Goal: Task Accomplishment & Management: Manage account settings

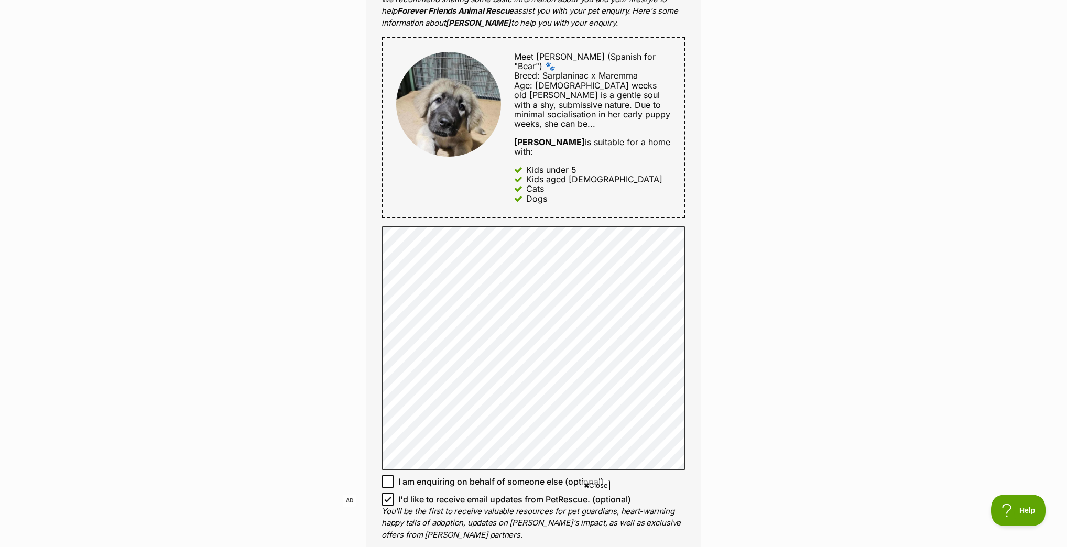
scroll to position [503, 0]
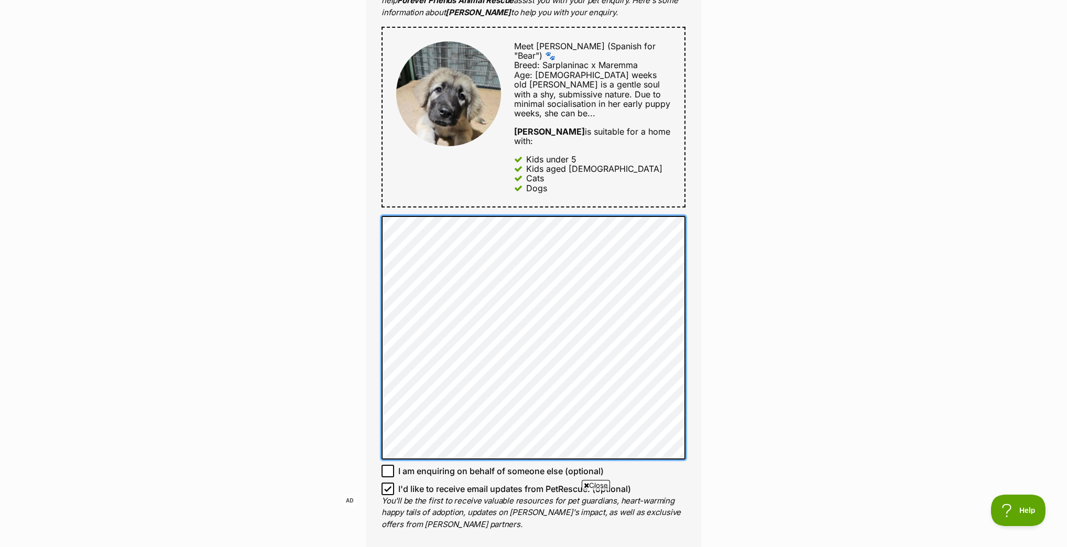
click at [353, 163] on div "Enquire about Osa Full name hannah pietrzak Email We require this to be able to…" at bounding box center [533, 278] width 367 height 1372
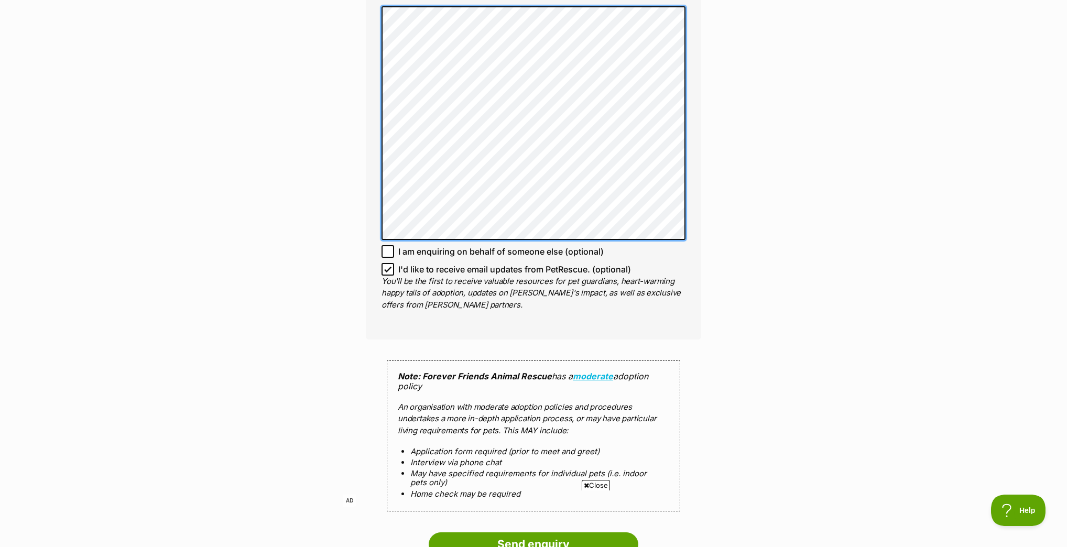
scroll to position [839, 0]
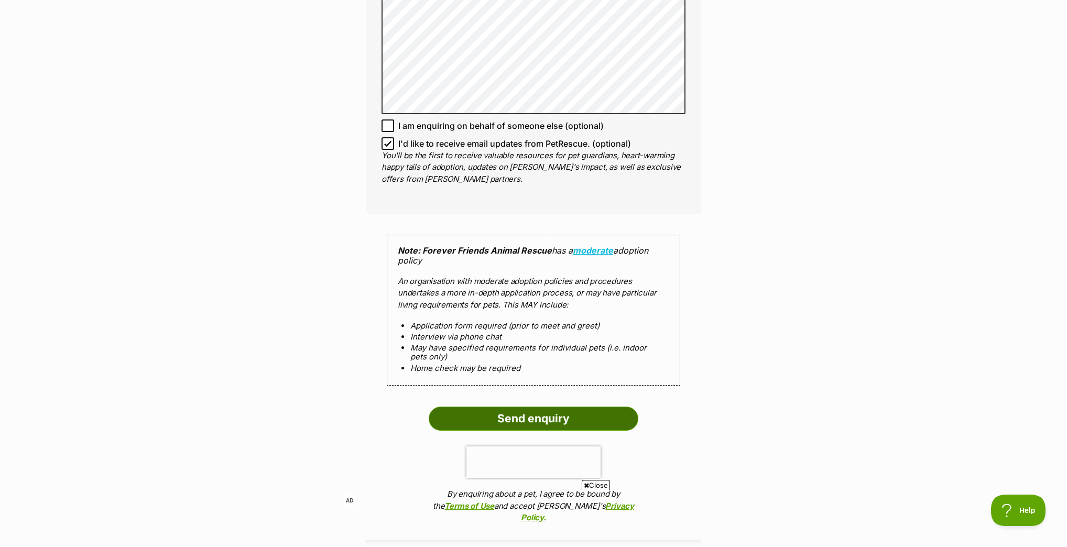
click at [559, 407] on input "Send enquiry" at bounding box center [534, 419] width 210 height 24
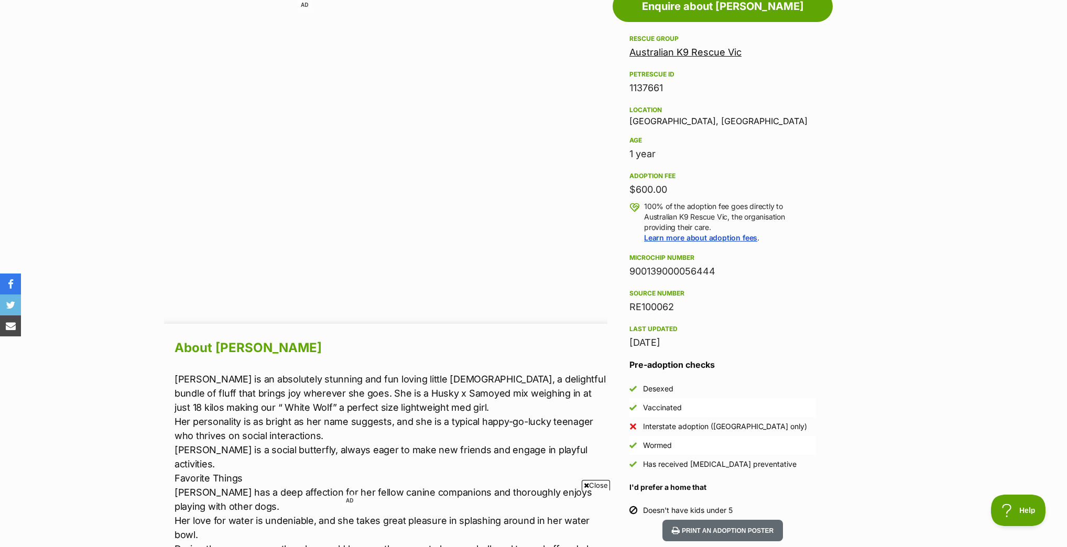
scroll to position [671, 0]
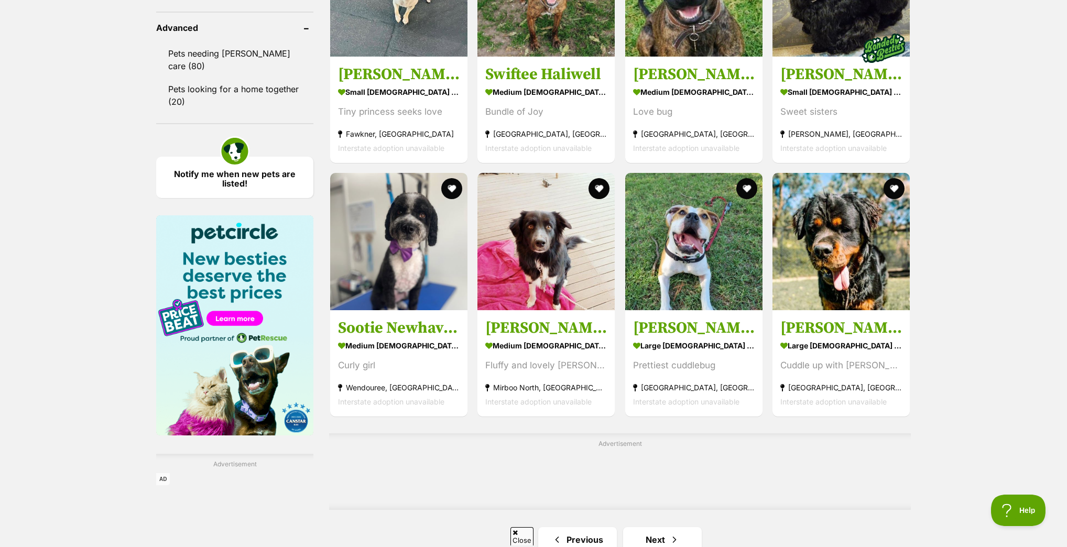
scroll to position [1510, 0]
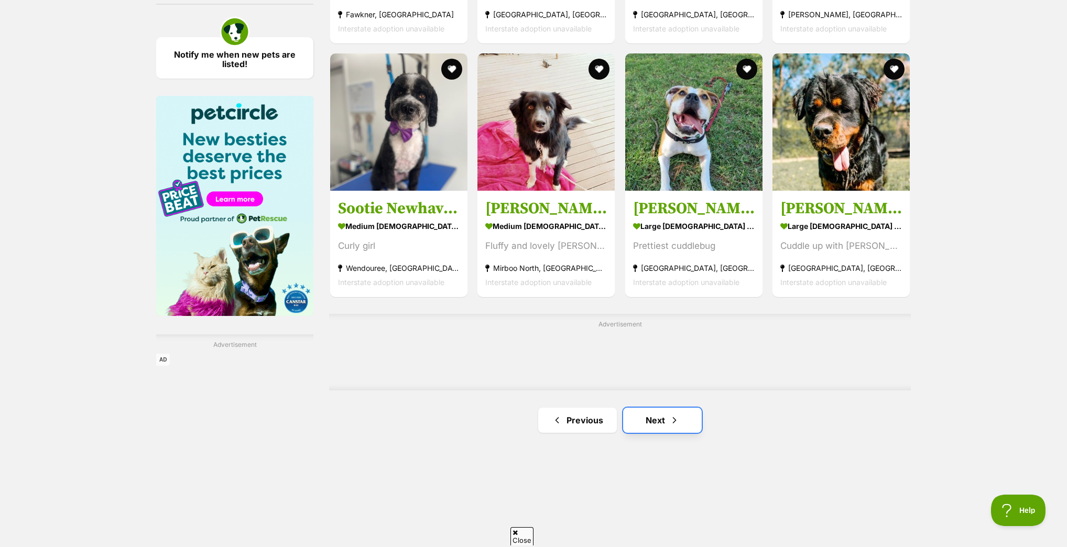
click at [659, 423] on link "Next" at bounding box center [662, 420] width 79 height 25
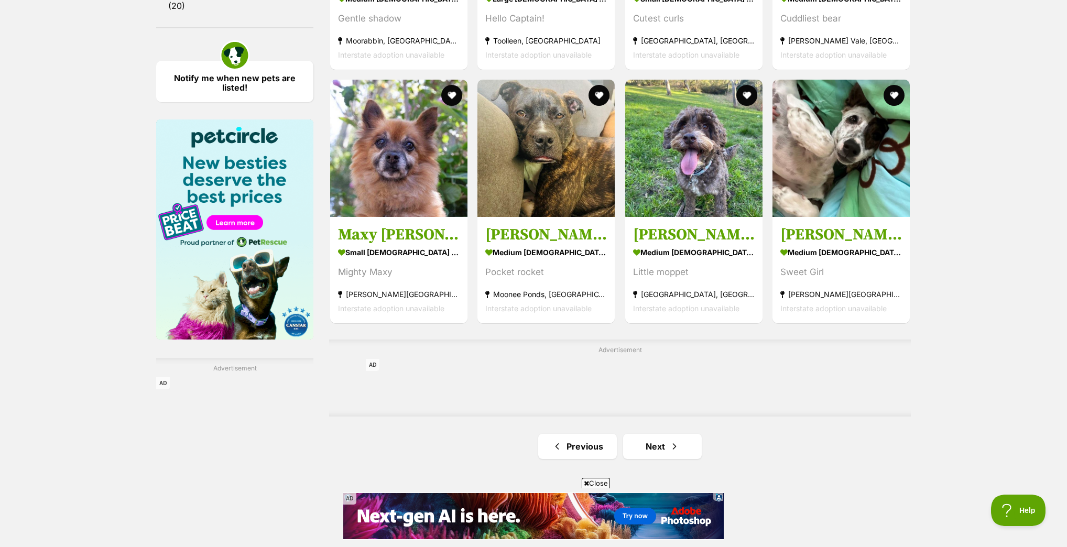
scroll to position [1552, 0]
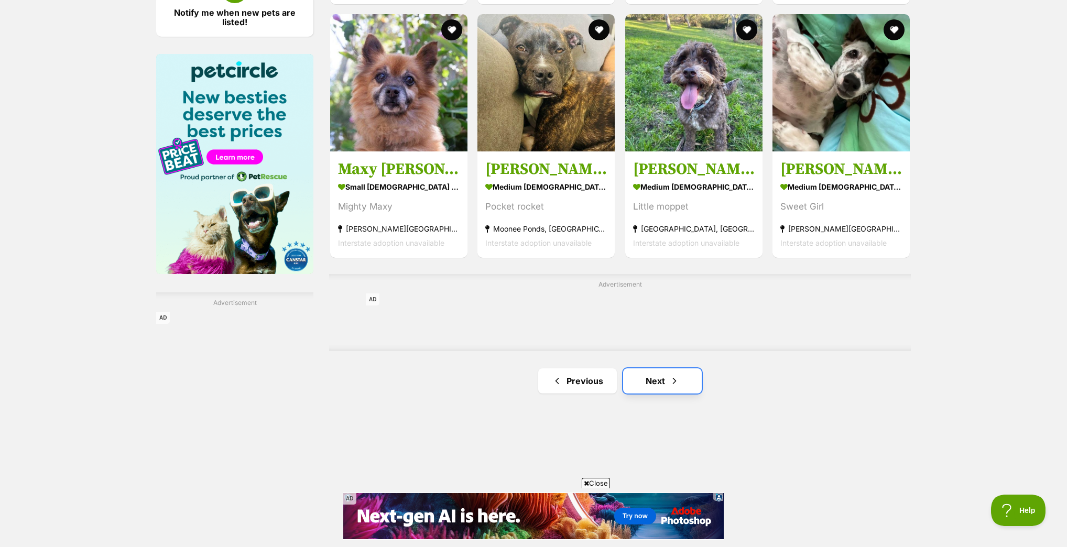
click at [671, 388] on link "Next" at bounding box center [662, 381] width 79 height 25
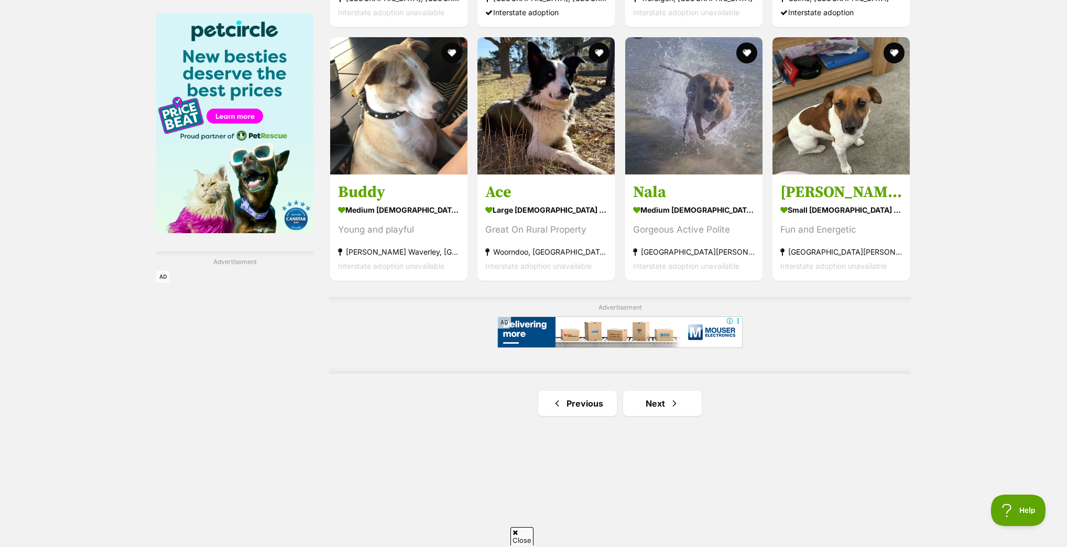
scroll to position [1678, 0]
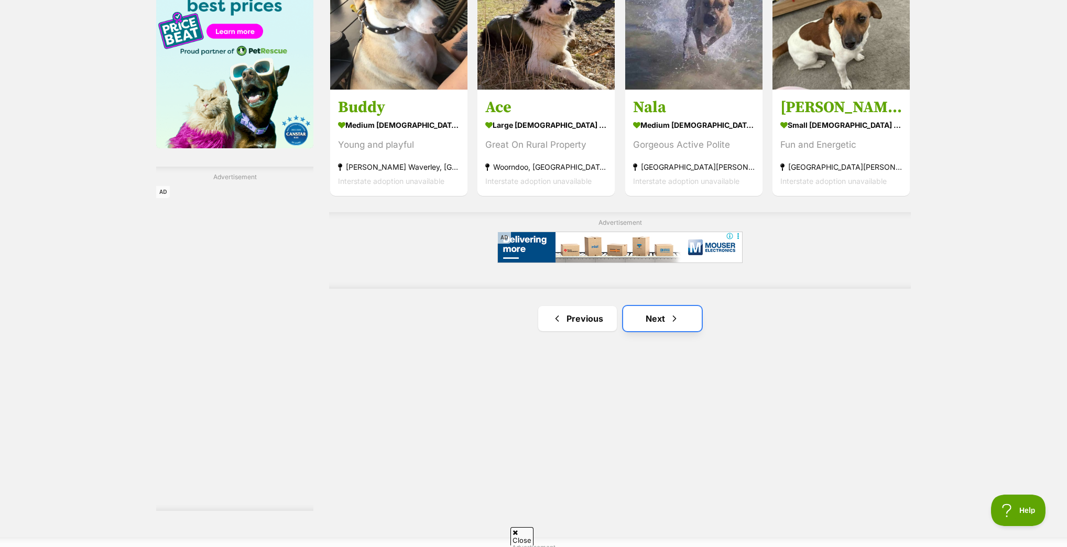
click at [642, 329] on link "Next" at bounding box center [662, 318] width 79 height 25
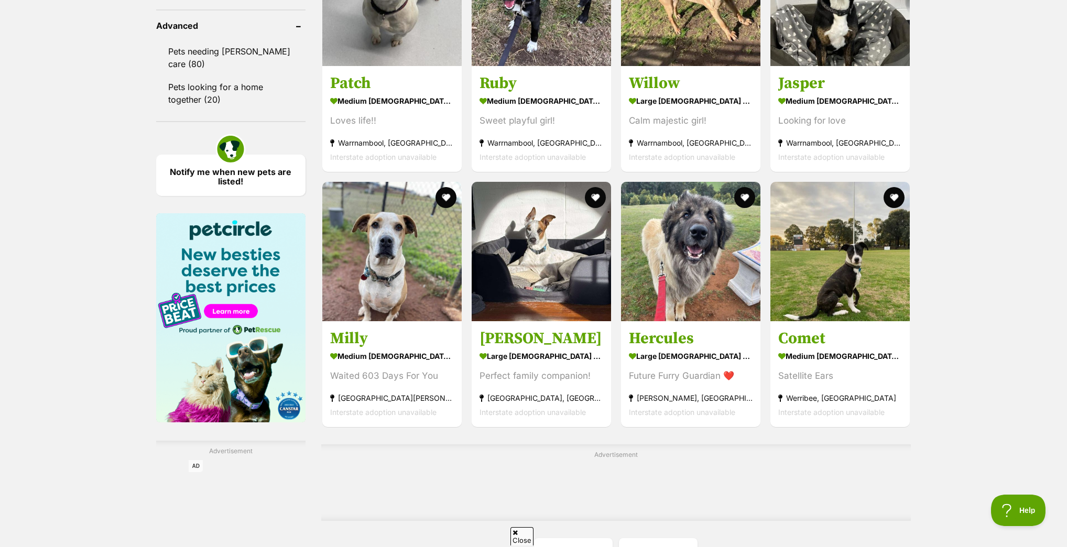
scroll to position [1468, 0]
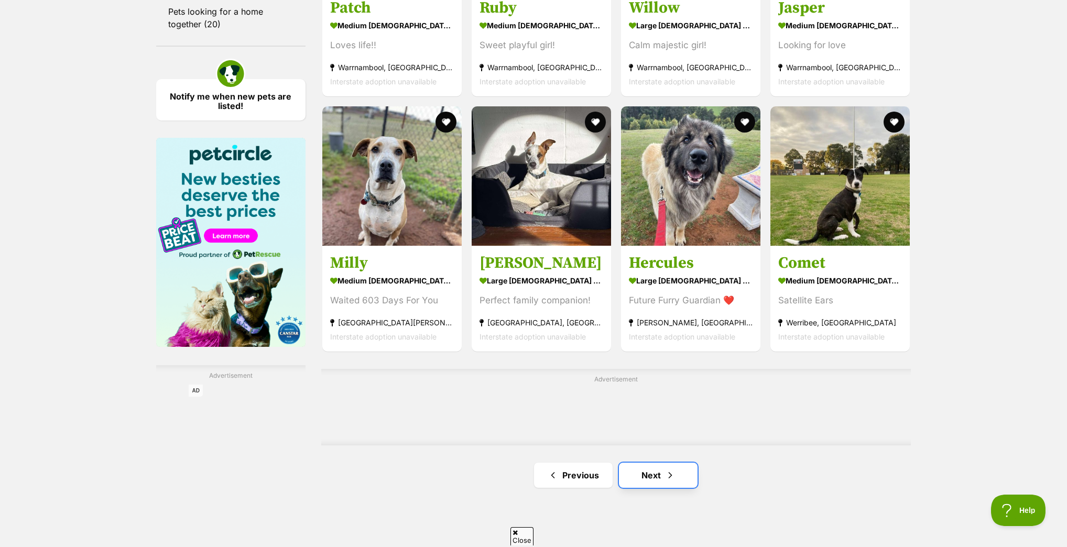
click at [646, 470] on link "Next" at bounding box center [658, 475] width 79 height 25
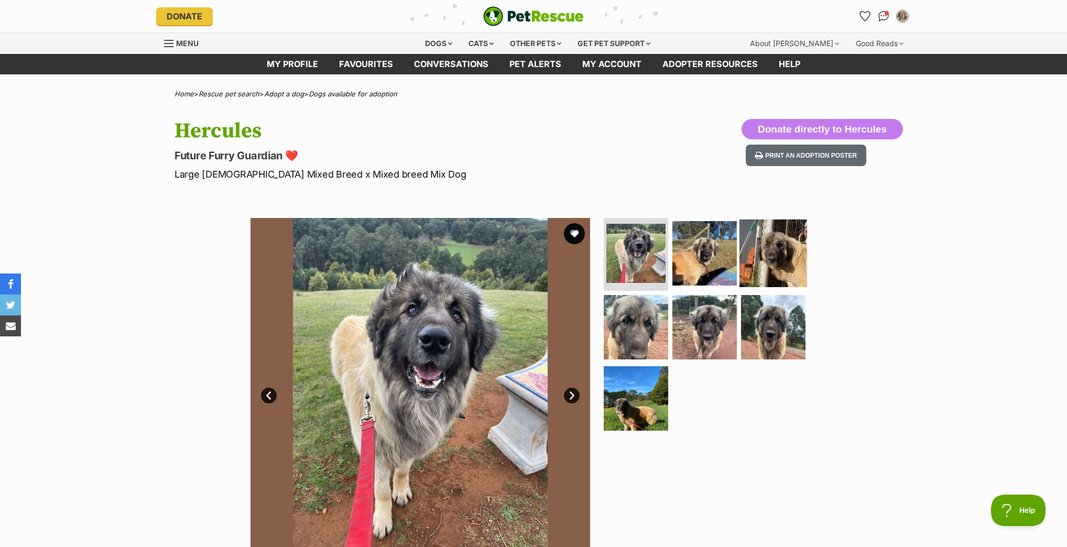
click at [762, 266] on img at bounding box center [774, 253] width 68 height 68
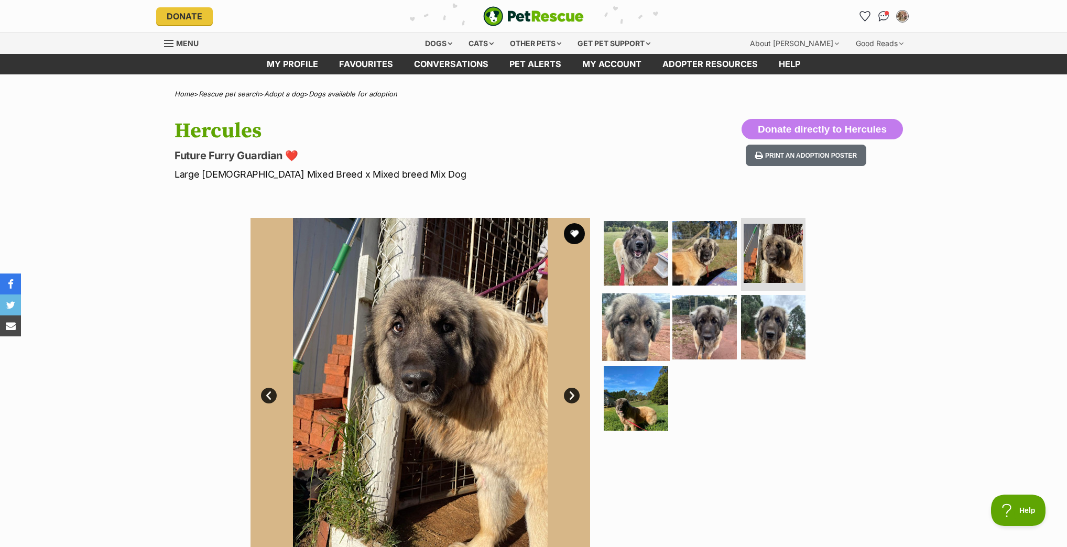
click at [627, 309] on img at bounding box center [636, 328] width 68 height 68
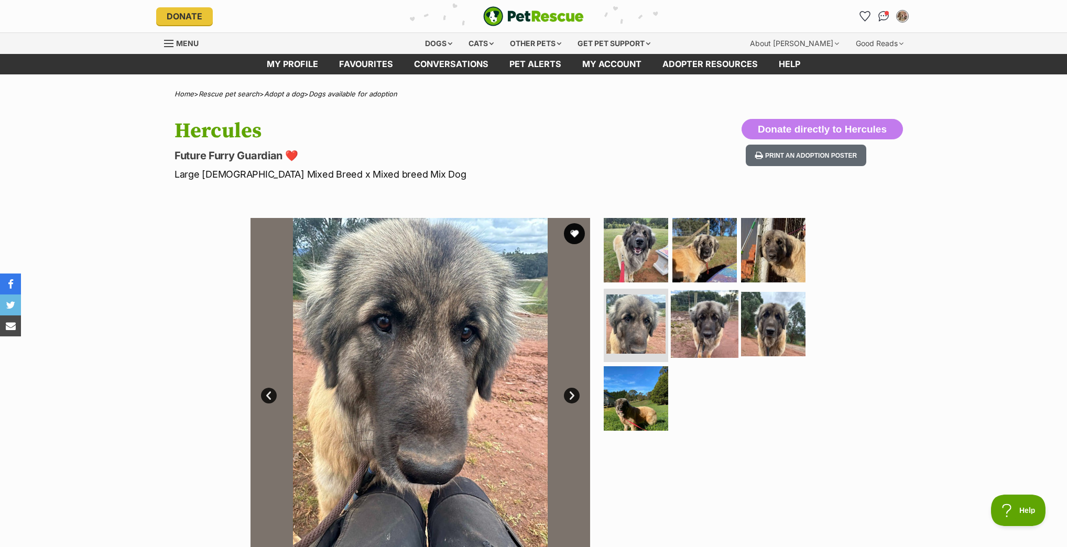
click at [720, 322] on img at bounding box center [705, 324] width 68 height 68
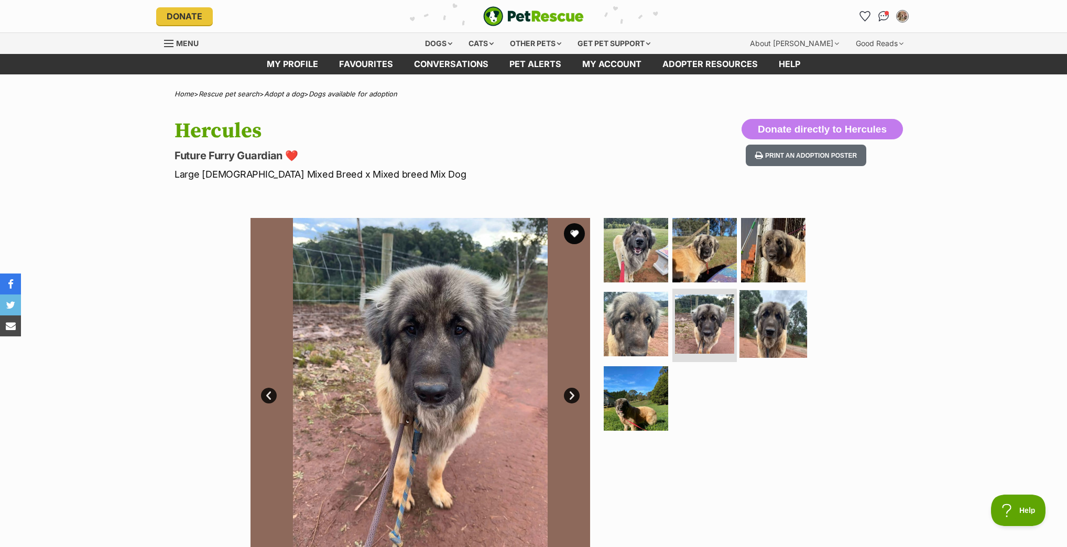
click at [782, 325] on img at bounding box center [774, 324] width 68 height 68
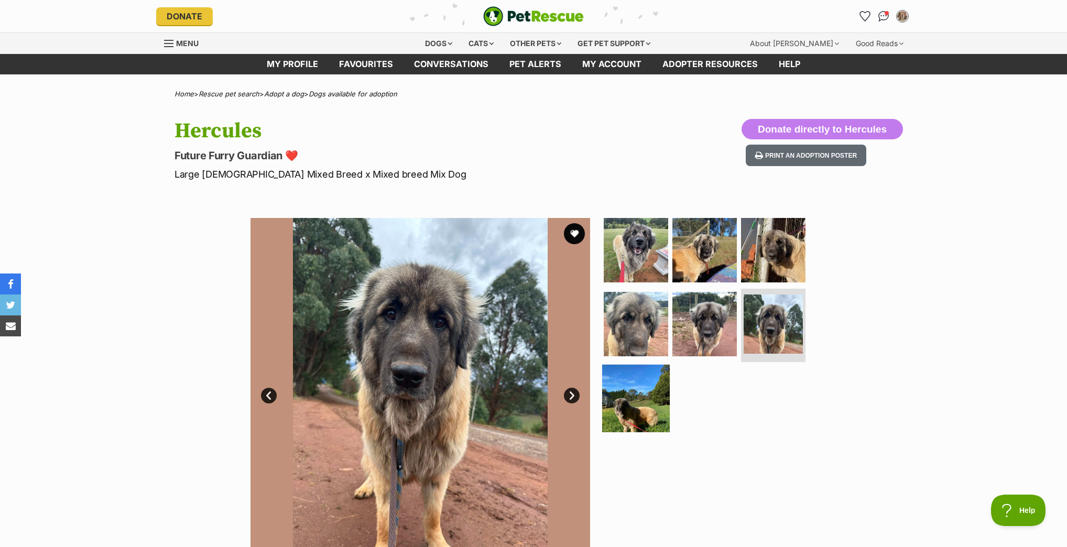
click at [635, 391] on img at bounding box center [636, 399] width 68 height 68
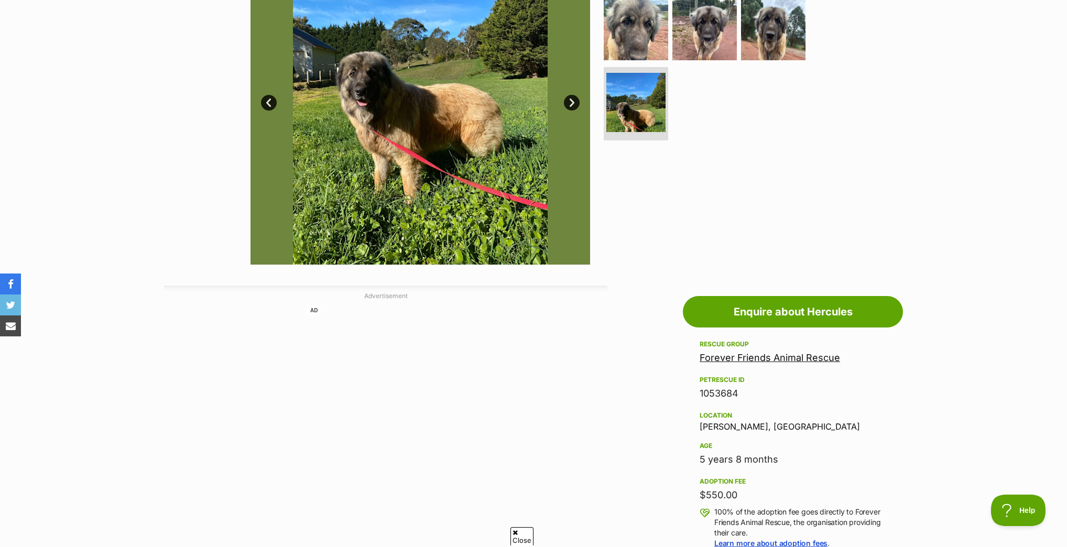
scroll to position [210, 0]
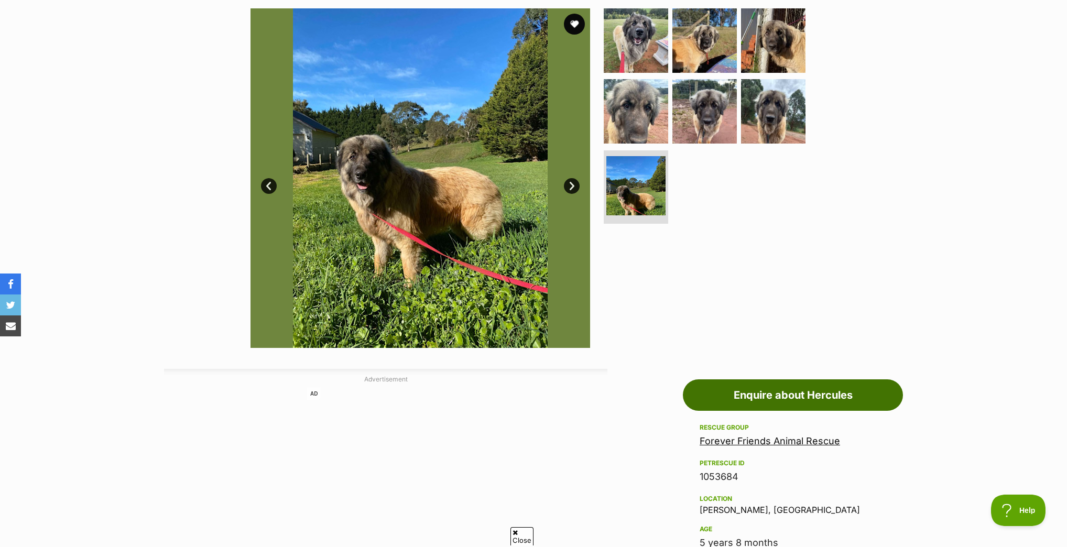
click at [795, 396] on link "Enquire about Hercules" at bounding box center [793, 395] width 220 height 31
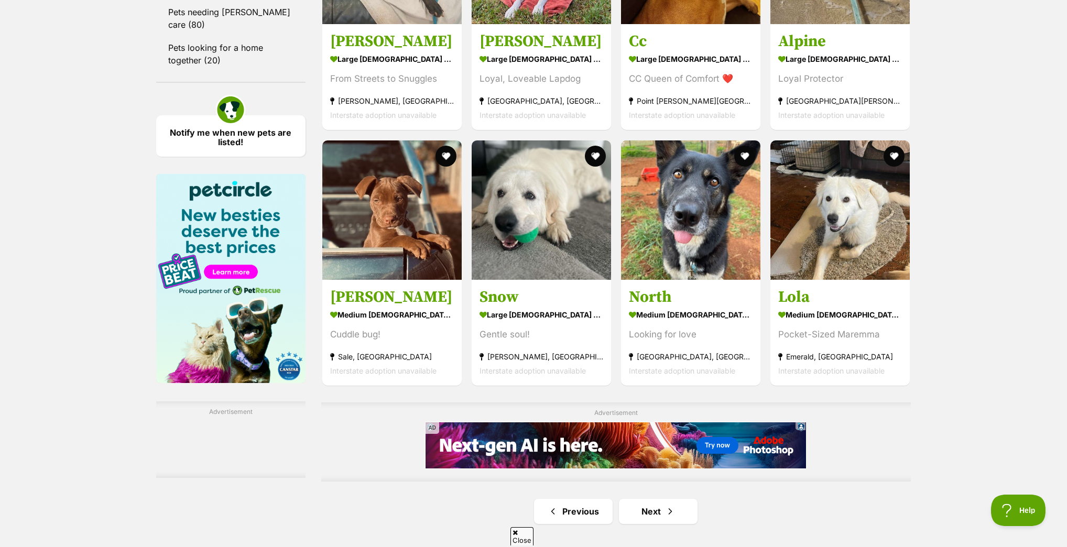
scroll to position [1510, 0]
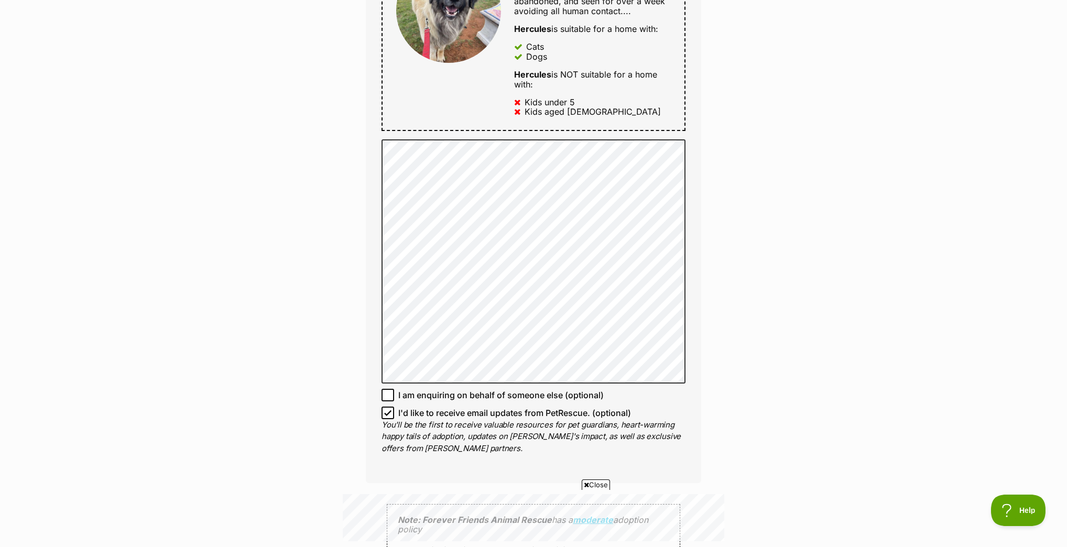
scroll to position [587, 0]
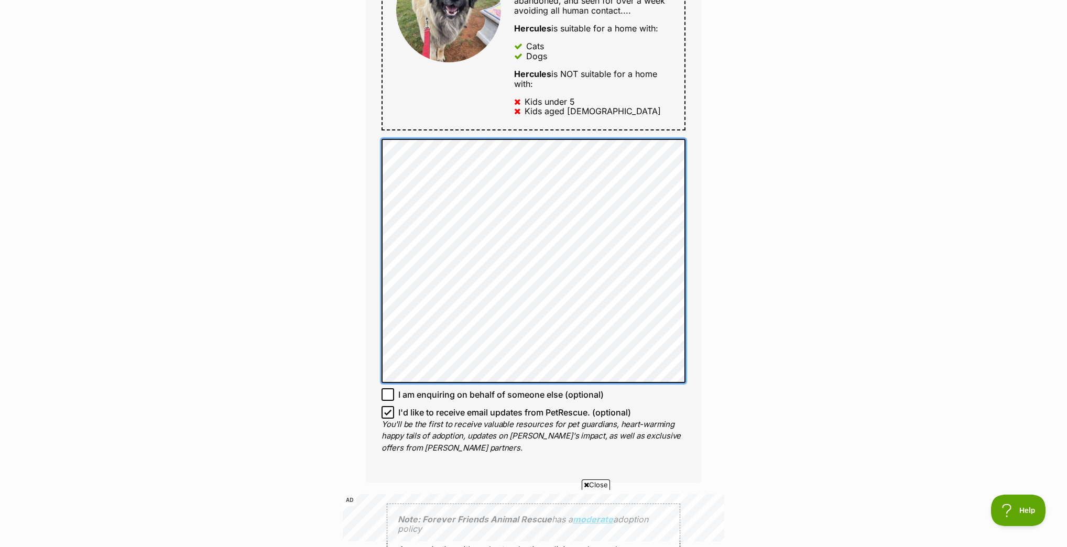
click at [337, 107] on div "Enquire about Hercules Full name hannah pietrzak Email We require this to be ab…" at bounding box center [533, 196] width 1067 height 1377
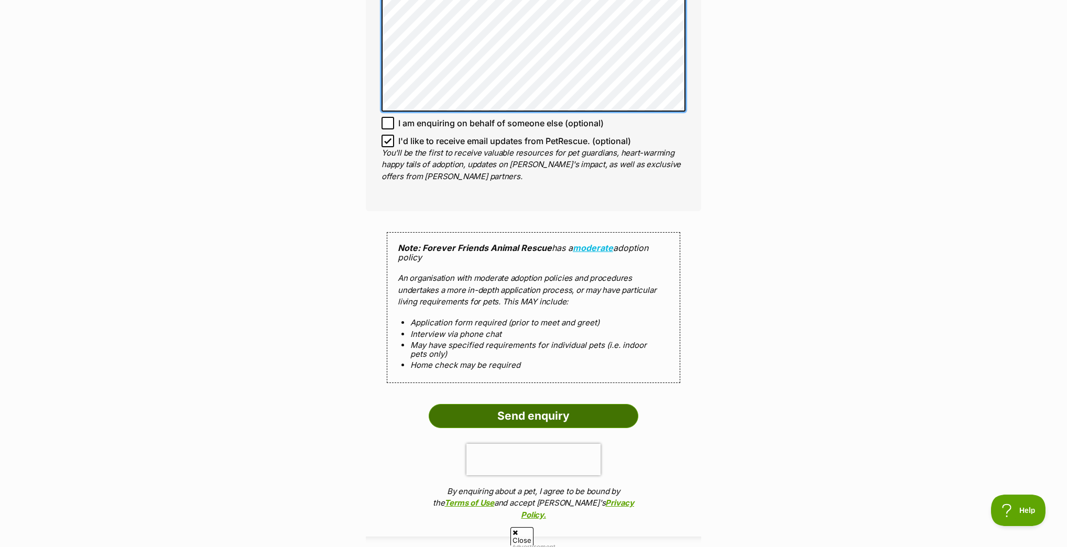
scroll to position [839, 0]
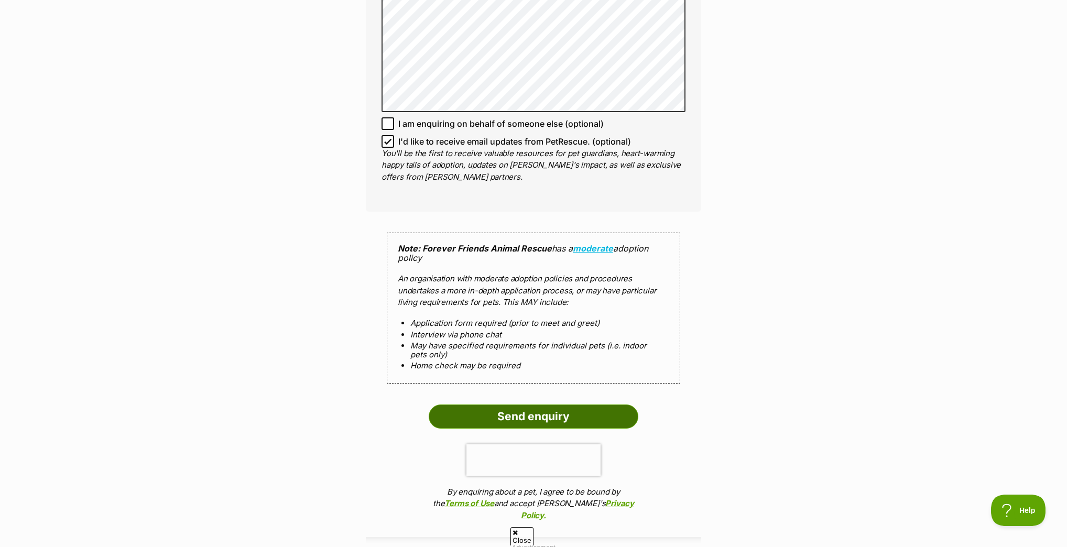
click at [520, 410] on input "Send enquiry" at bounding box center [534, 417] width 210 height 24
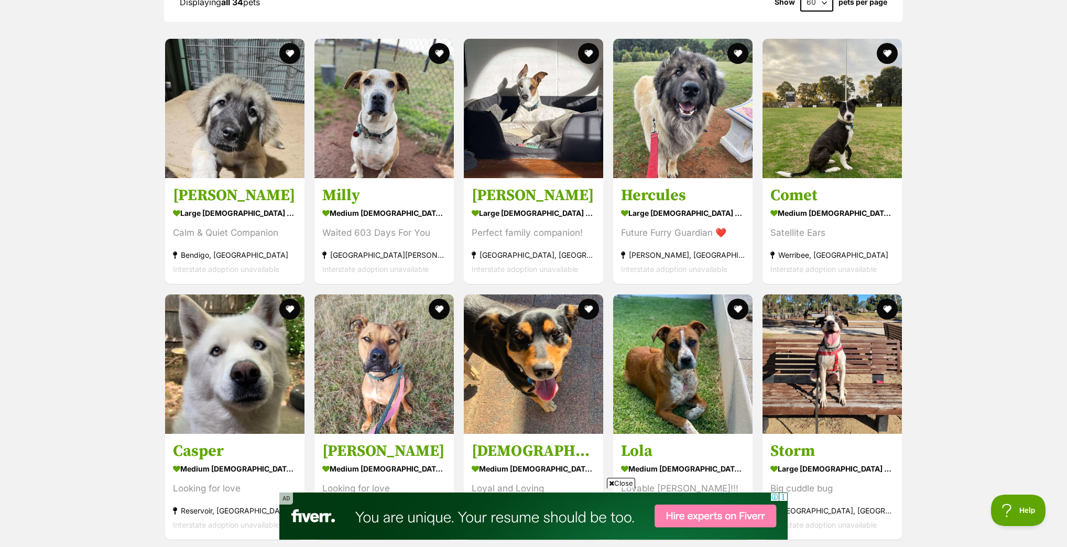
scroll to position [1151, 0]
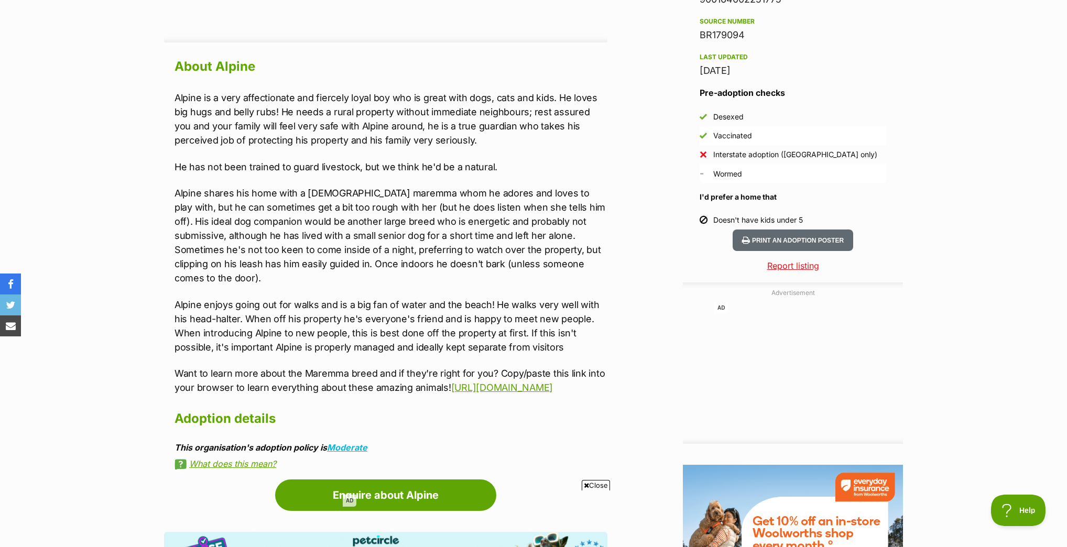
scroll to position [881, 0]
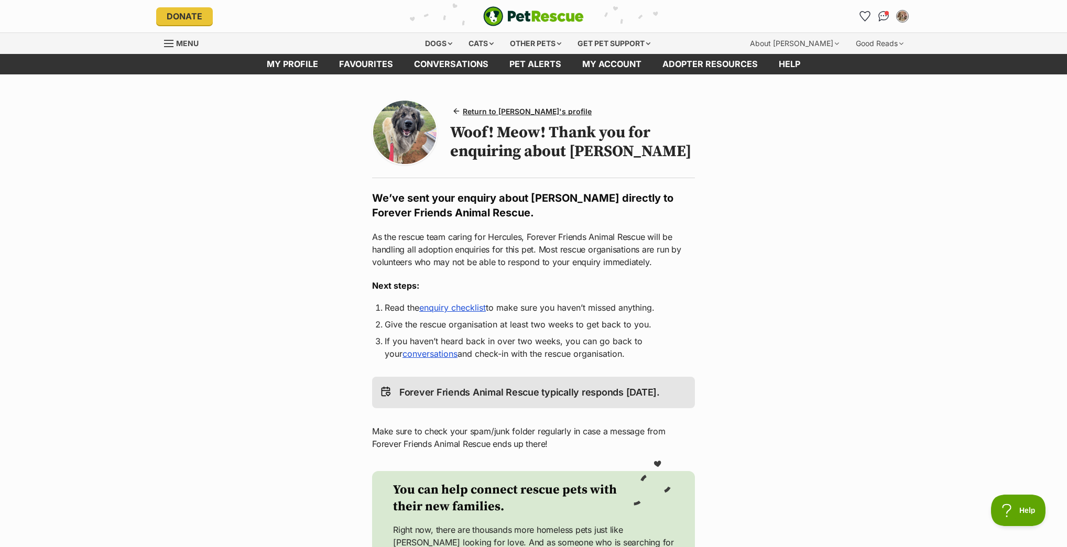
click at [471, 308] on link "enquiry checklist" at bounding box center [452, 307] width 67 height 10
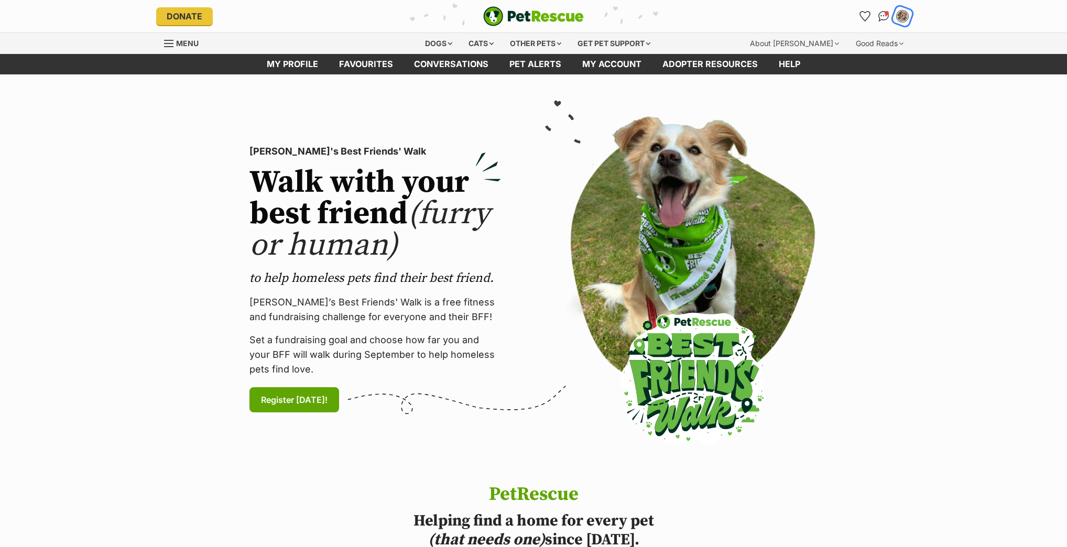
click at [902, 20] on img "My account" at bounding box center [903, 16] width 14 height 14
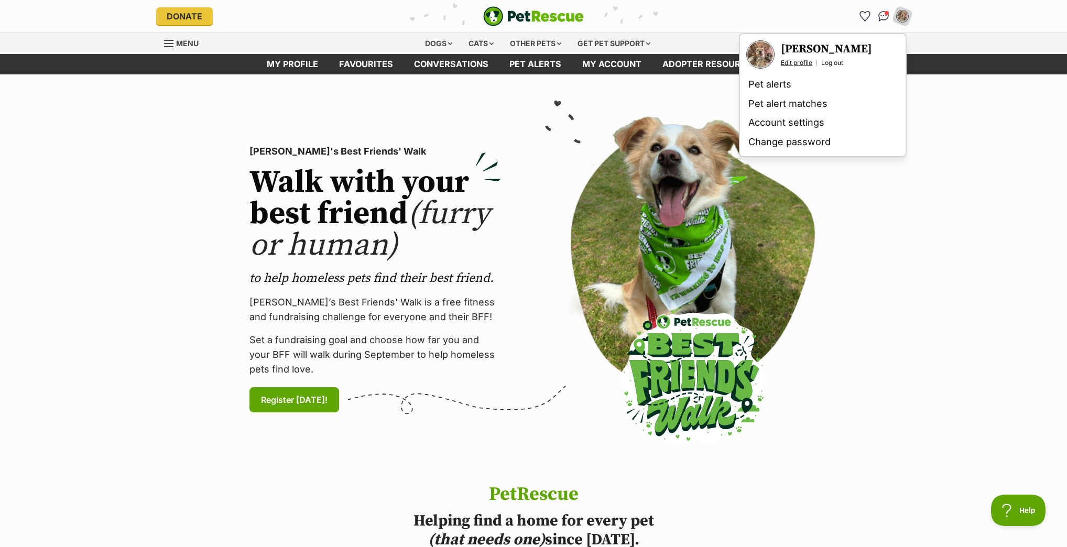
click at [800, 63] on link "Edit profile" at bounding box center [796, 63] width 31 height 8
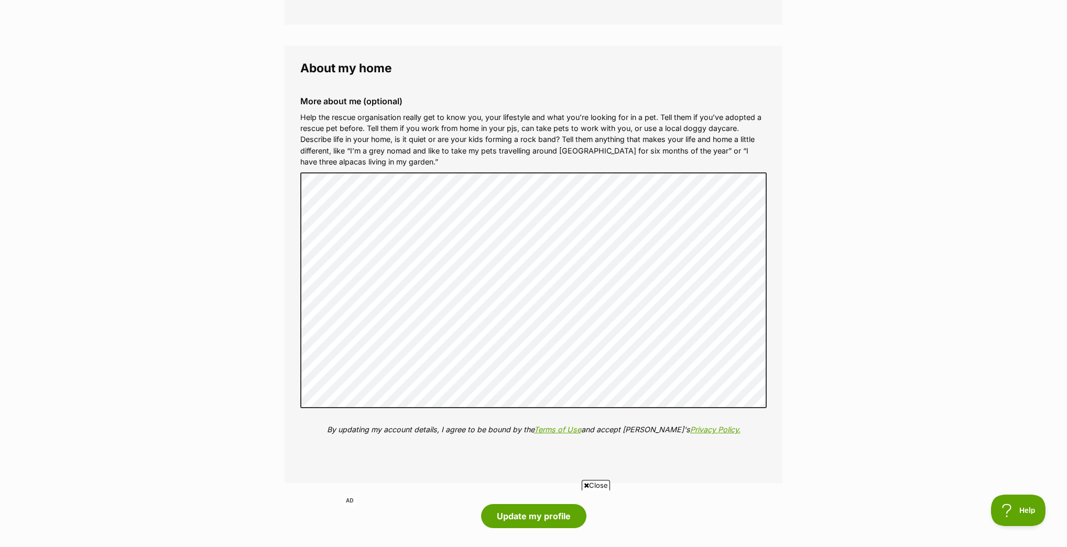
scroll to position [1468, 0]
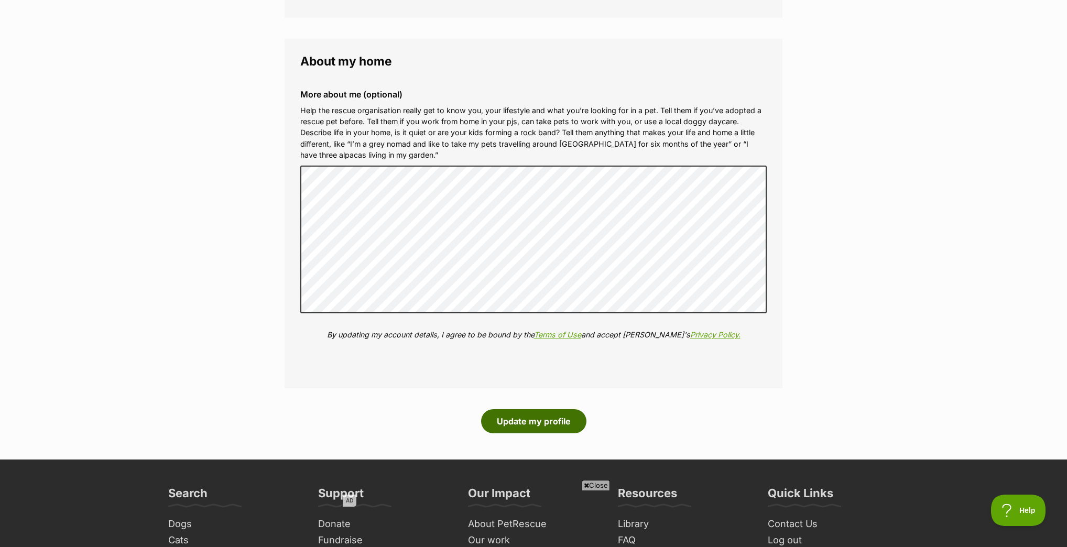
click at [529, 424] on button "Update my profile" at bounding box center [533, 421] width 105 height 24
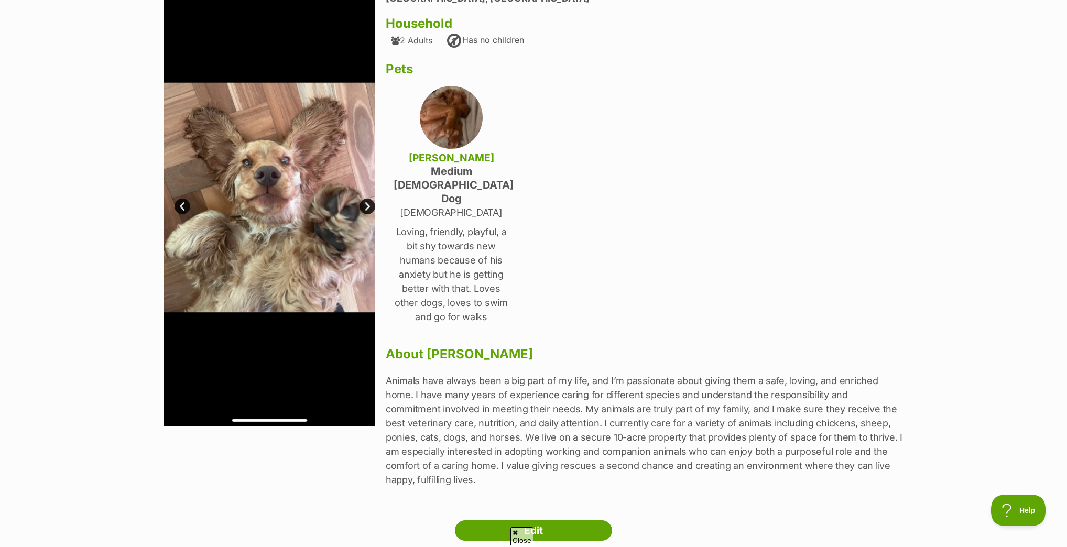
scroll to position [168, 0]
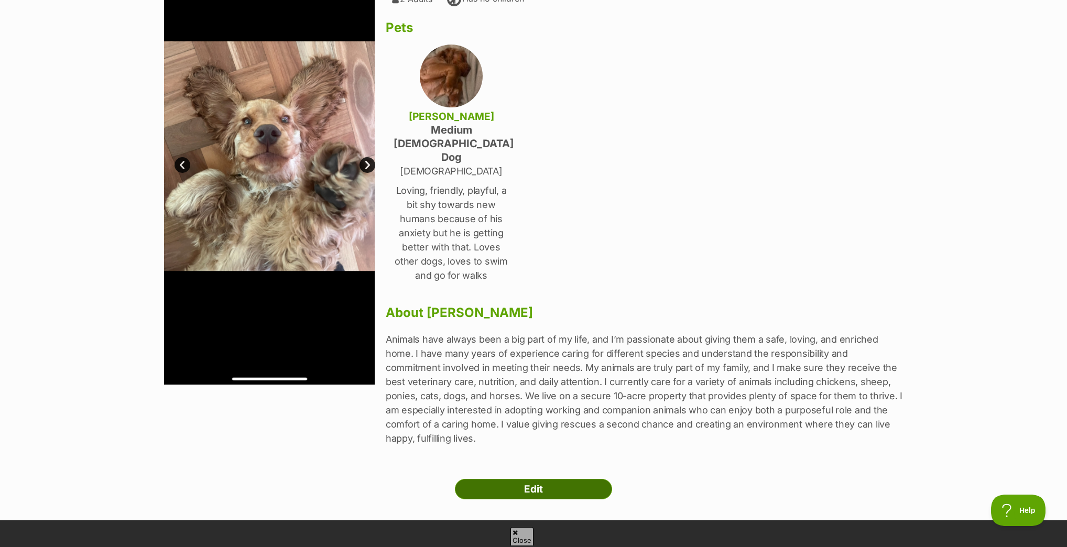
click at [535, 479] on link "Edit" at bounding box center [533, 489] width 157 height 21
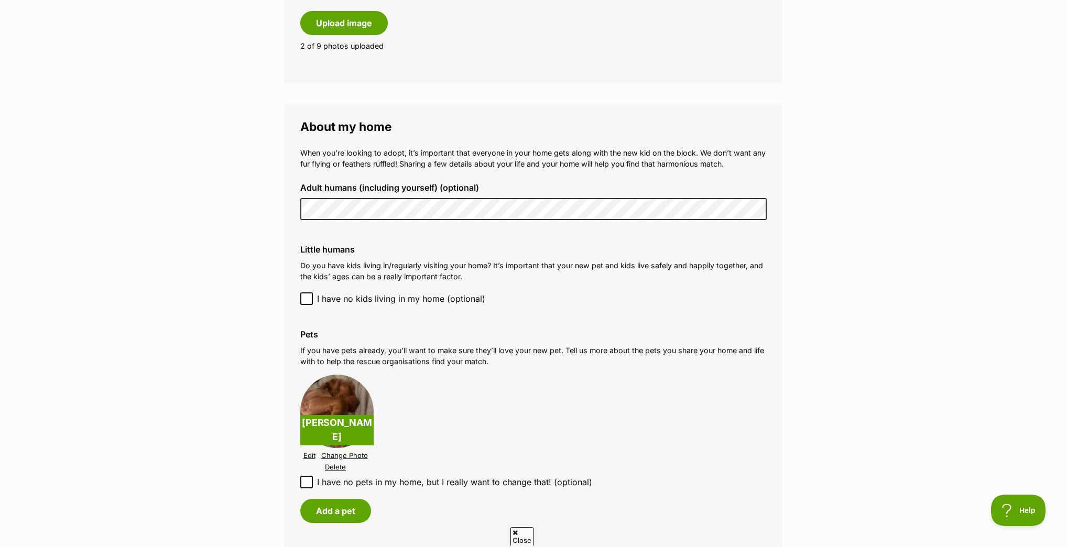
scroll to position [1007, 0]
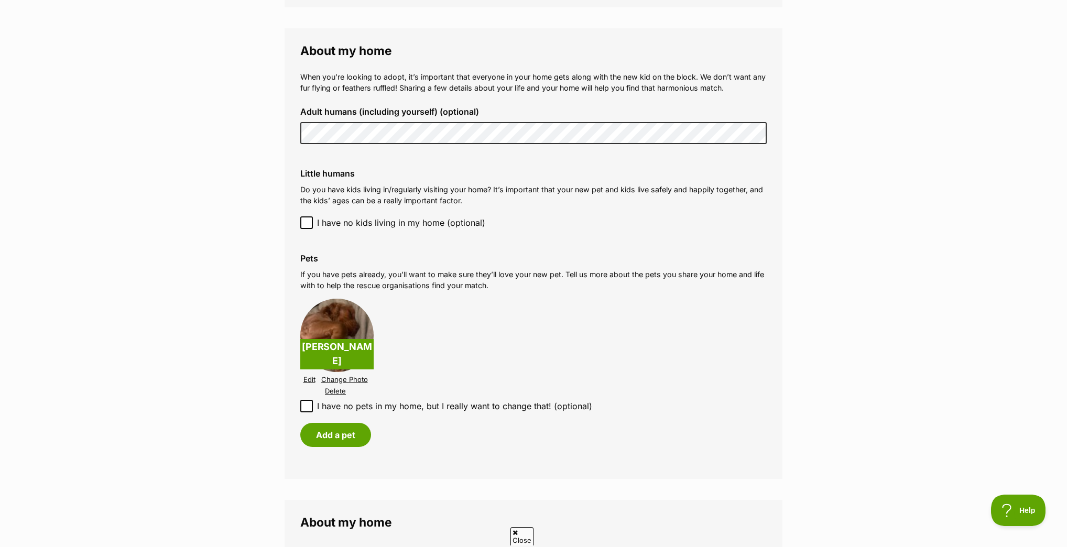
click at [308, 377] on link "Edit" at bounding box center [310, 380] width 12 height 8
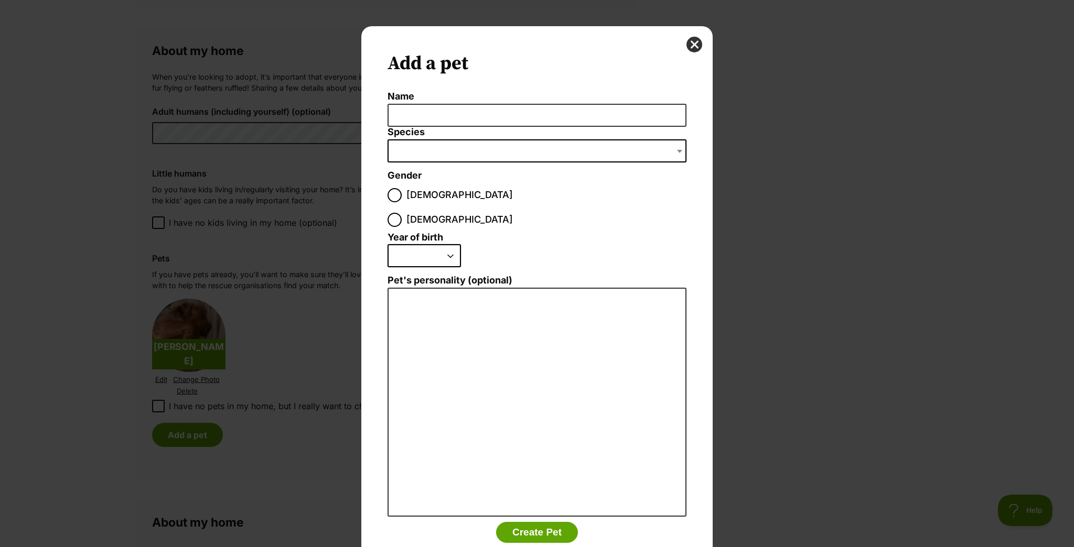
scroll to position [12, 0]
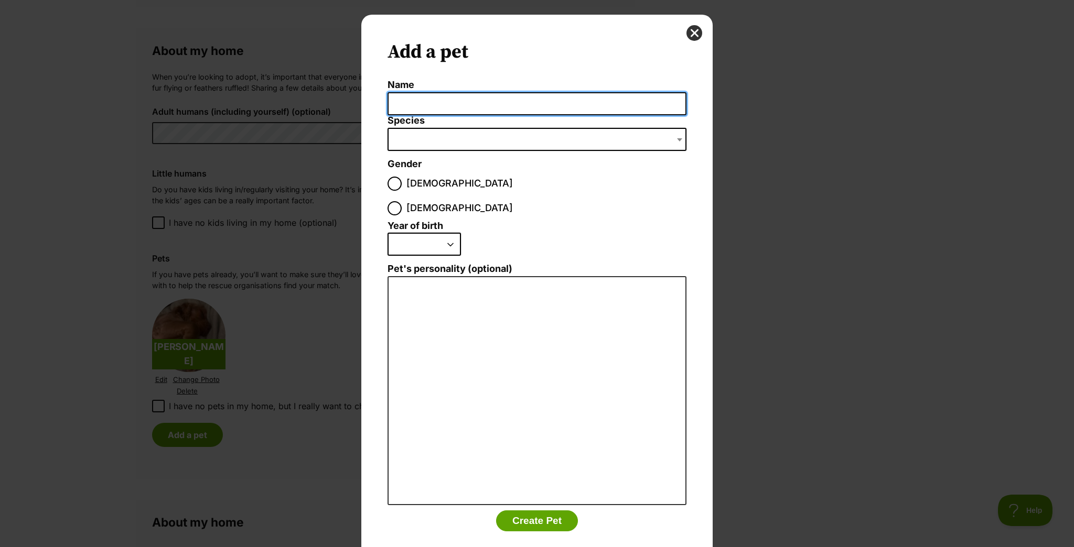
click at [427, 94] on input "Name" at bounding box center [536, 104] width 299 height 24
type input "[PERSON_NAME]"
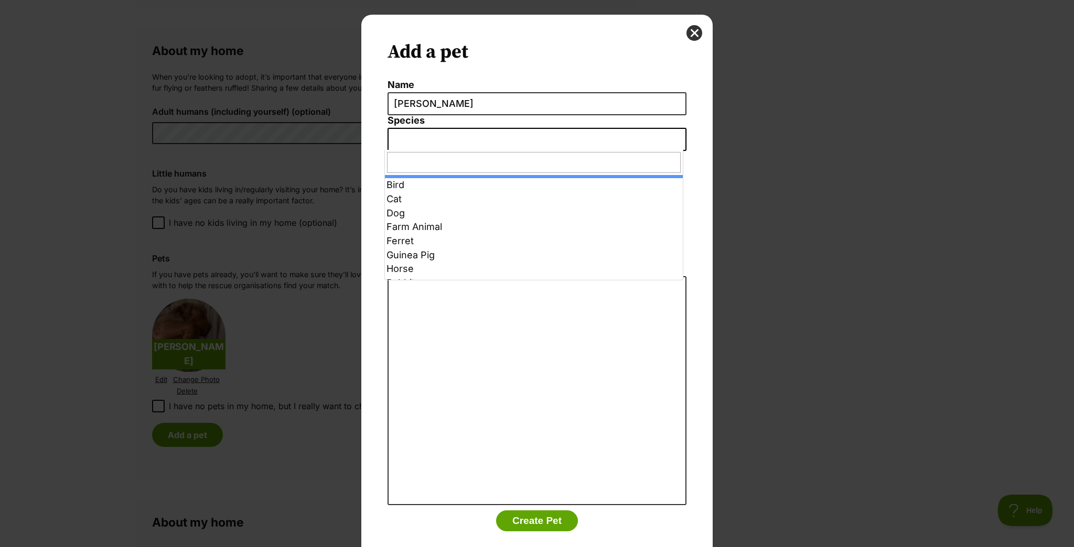
click at [431, 140] on span "Dialog Window - Close (Press escape to close)" at bounding box center [536, 139] width 299 height 23
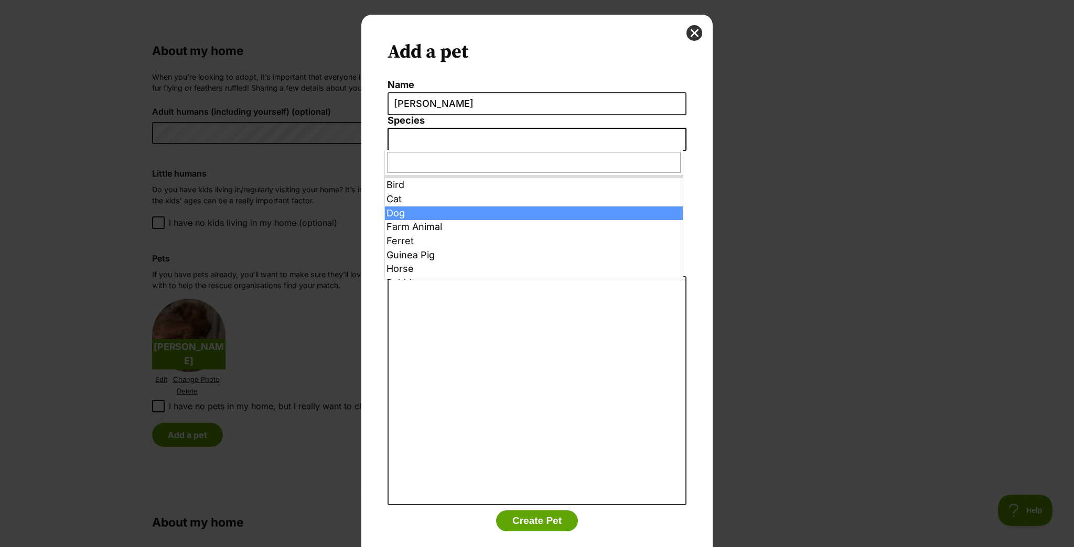
select select "1"
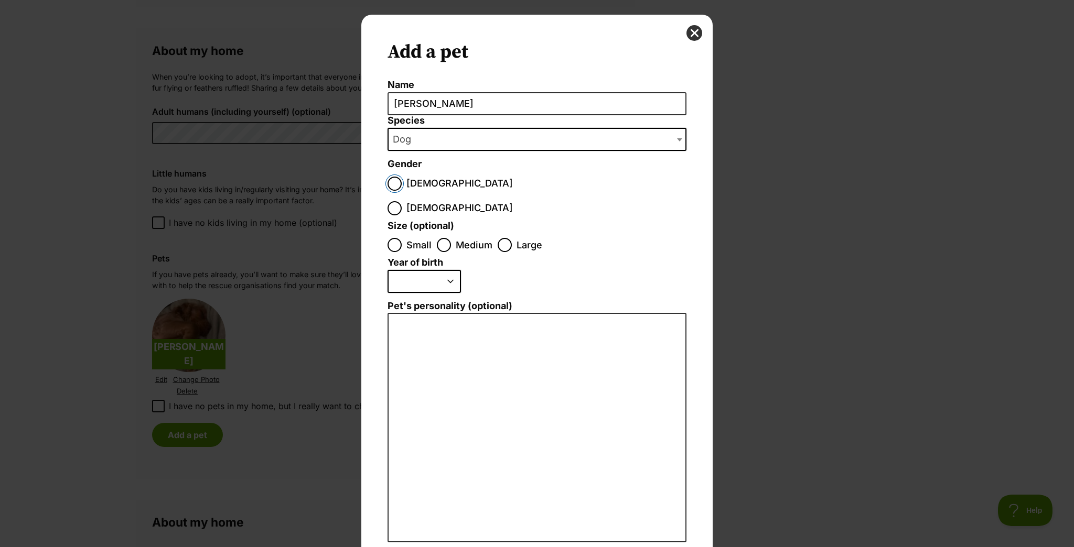
click at [397, 187] on input "Male" at bounding box center [394, 184] width 14 height 14
radio input "true"
click at [444, 238] on input "Medium" at bounding box center [444, 245] width 14 height 14
radio input "true"
click at [440, 270] on select "2025 2024 2023 2022 2021 2020 2019 2018 2017 2016 2015 2014 2013 2012 2011 2010…" at bounding box center [423, 281] width 73 height 23
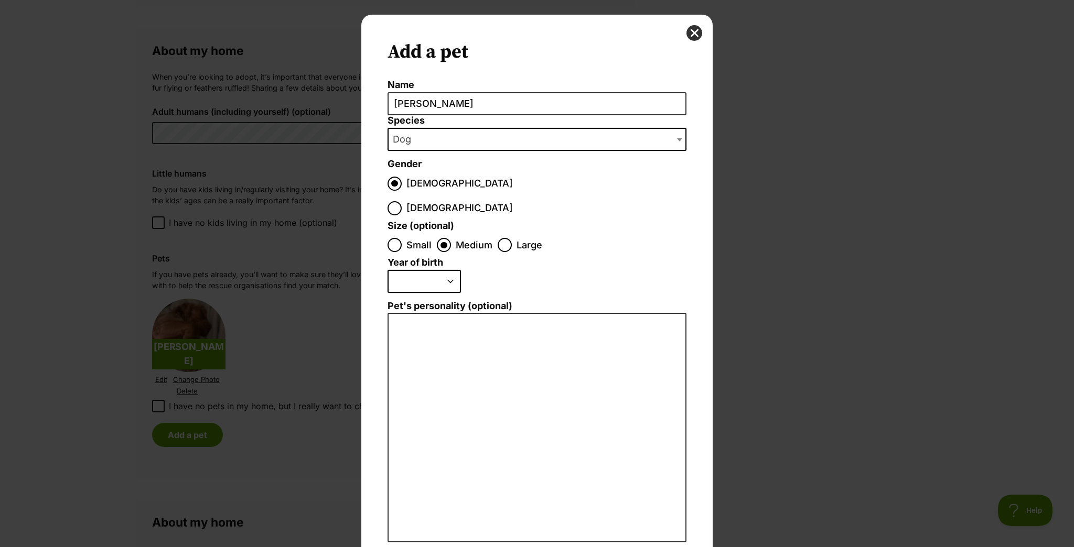
select select "2023"
click at [387, 270] on select "2025 2024 2023 2022 2021 2020 2019 2018 2017 2016 2015 2014 2013 2012 2011 2010…" at bounding box center [423, 281] width 73 height 23
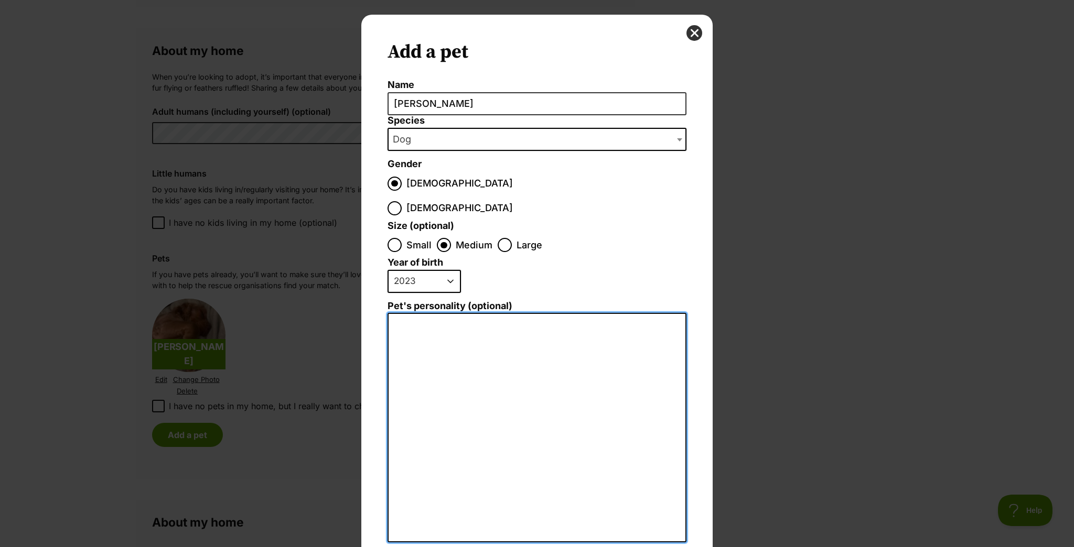
click at [459, 313] on textarea "Pet's personality (optional)" at bounding box center [536, 428] width 299 height 230
paste textarea "My dog is a Cocker Spaniel with the sweetest personality. He’s cute, friendly, …"
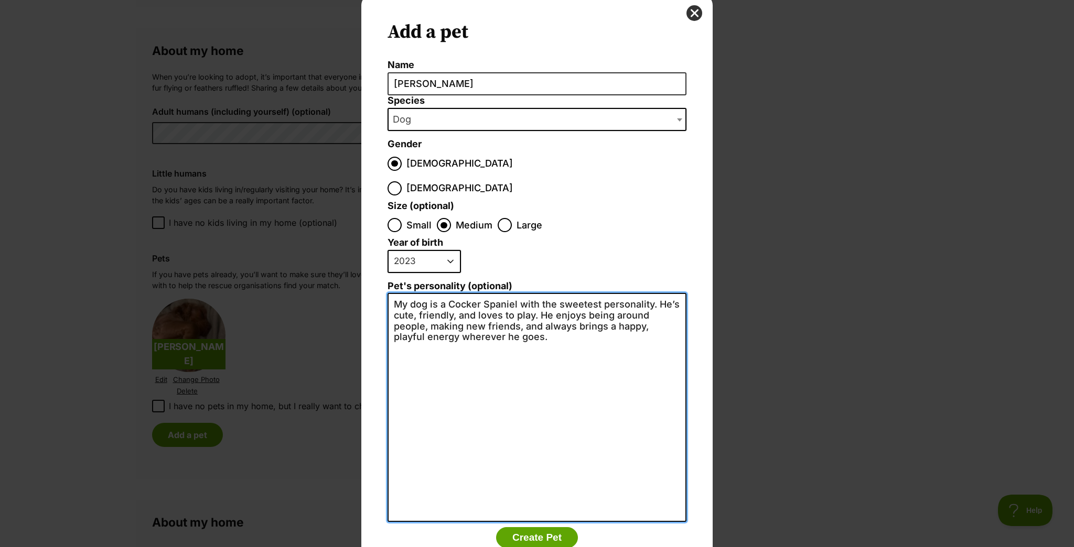
scroll to position [49, 0]
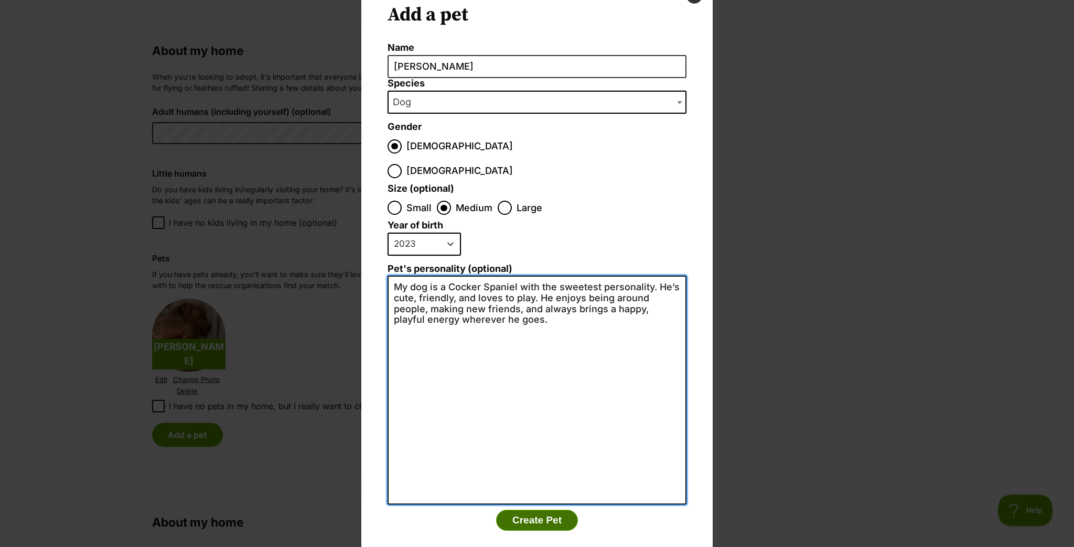
type textarea "My dog is a Cocker Spaniel with the sweetest personality. He’s cute, friendly, …"
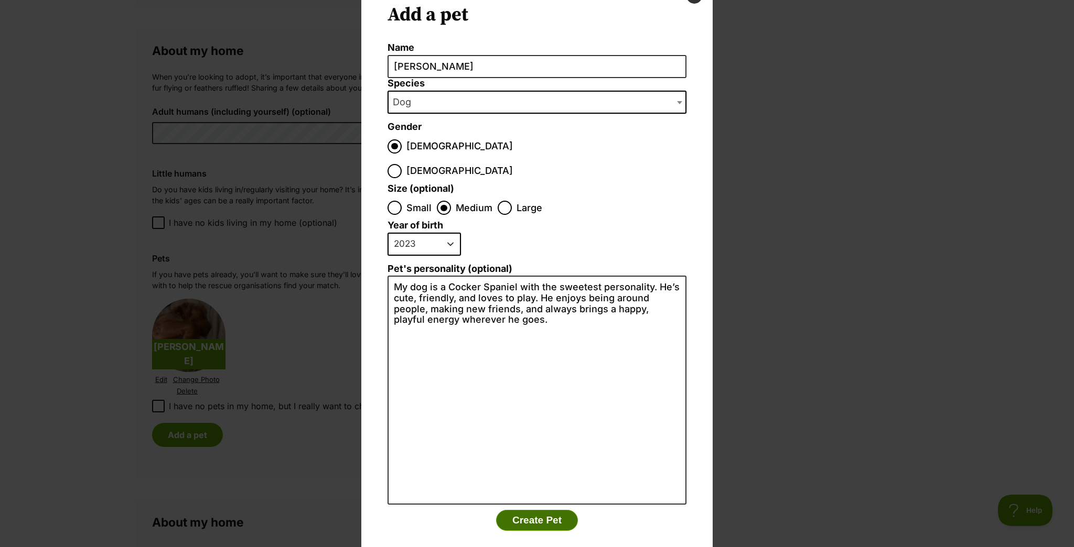
click at [532, 510] on button "Create Pet" at bounding box center [537, 520] width 82 height 21
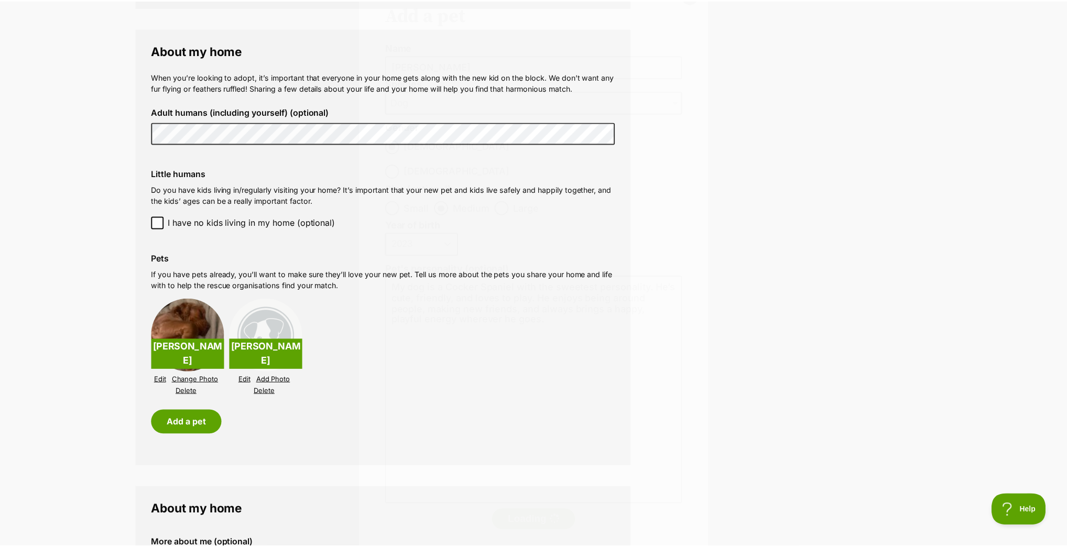
scroll to position [1007, 0]
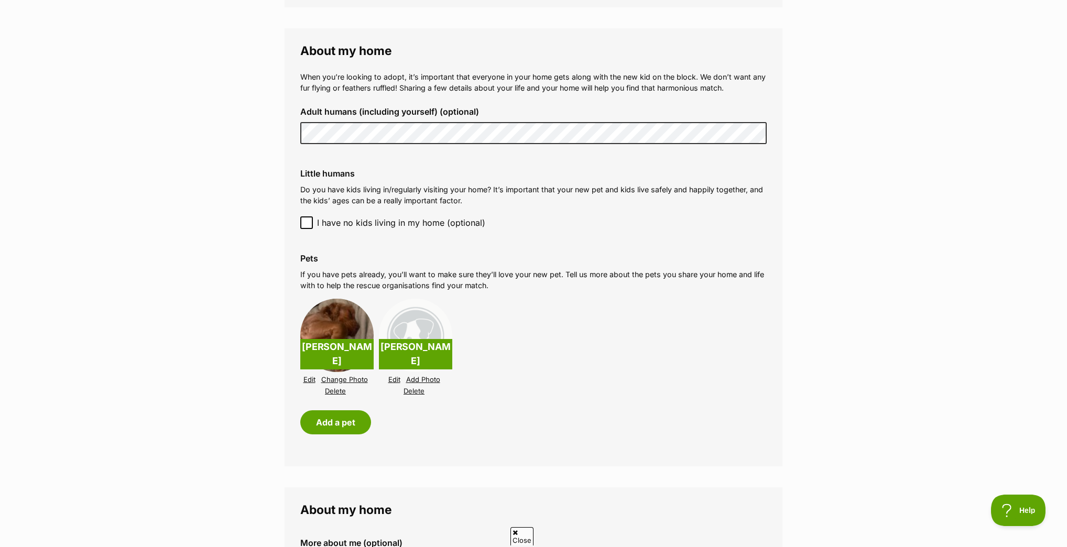
click at [334, 391] on link "Delete" at bounding box center [335, 391] width 21 height 8
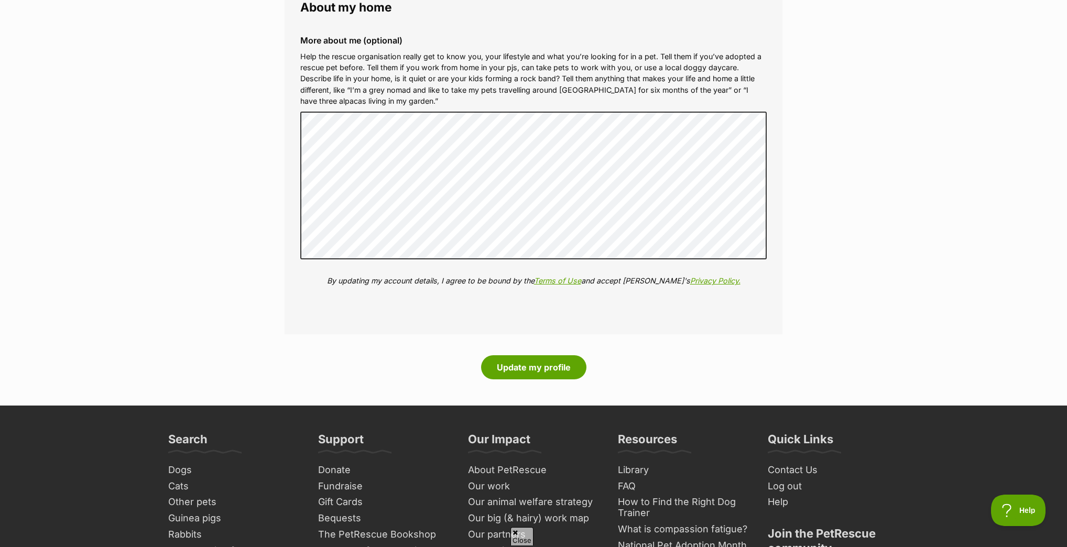
scroll to position [1510, 0]
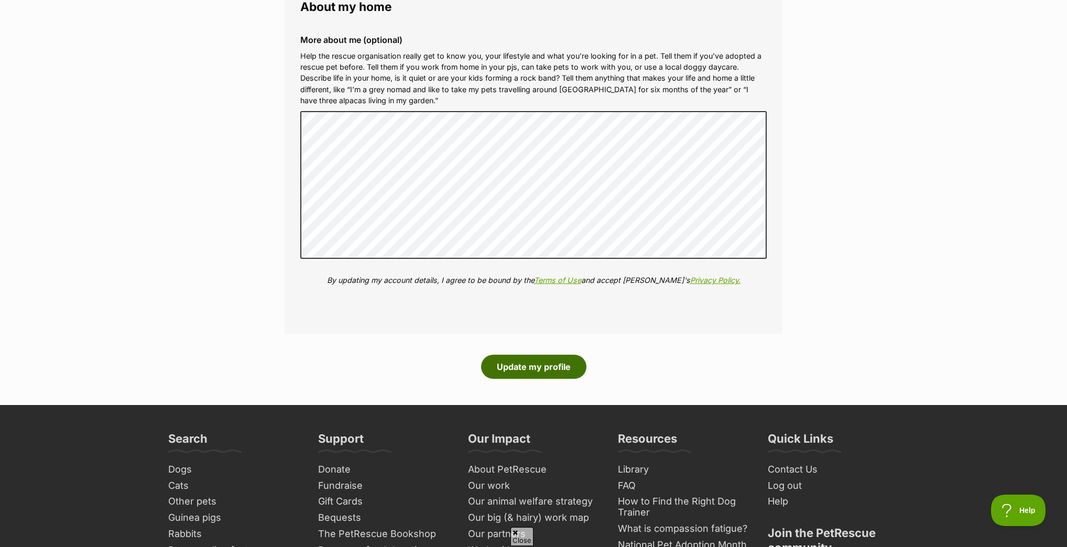
click at [533, 370] on button "Update my profile" at bounding box center [533, 367] width 105 height 24
